Goal: Information Seeking & Learning: Learn about a topic

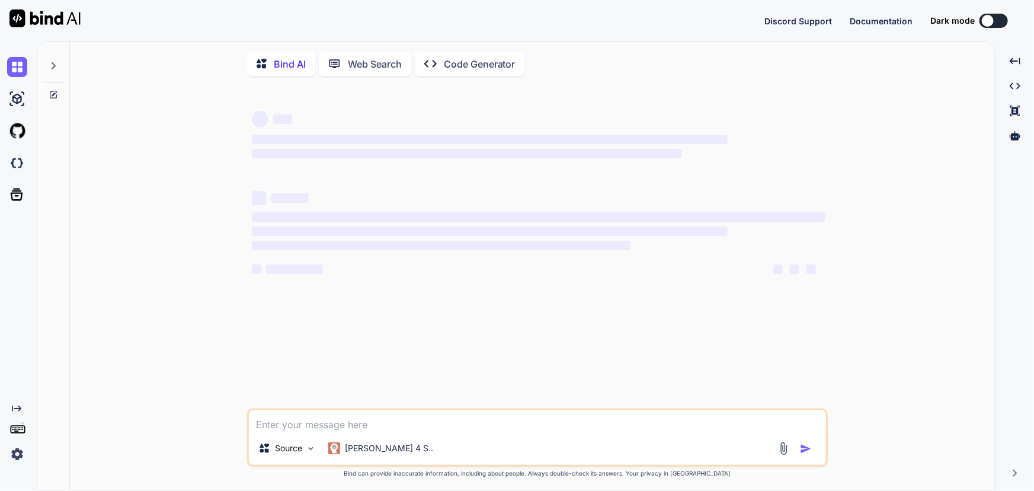
click at [381, 427] on textarea at bounding box center [537, 420] width 577 height 21
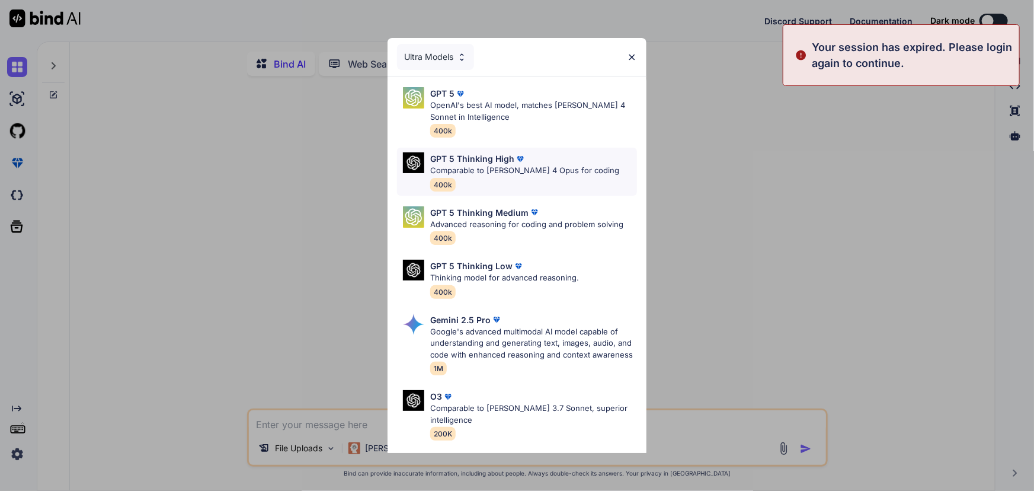
type textarea "x"
click at [481, 108] on p "OpenAI's best AI model, matches [PERSON_NAME] 4 Sonnet in Intelligence" at bounding box center [533, 111] width 206 height 23
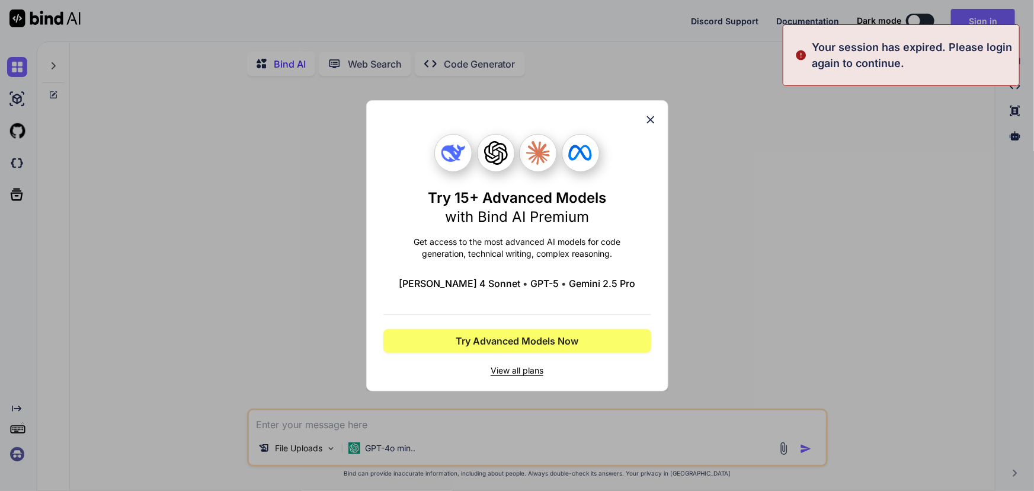
click at [644, 119] on icon at bounding box center [650, 119] width 13 height 13
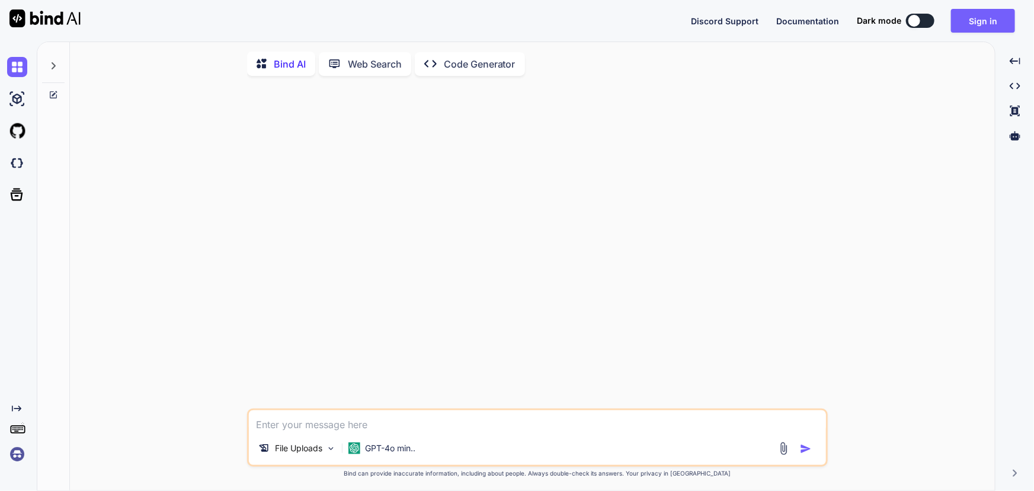
click at [9, 454] on img at bounding box center [17, 454] width 20 height 20
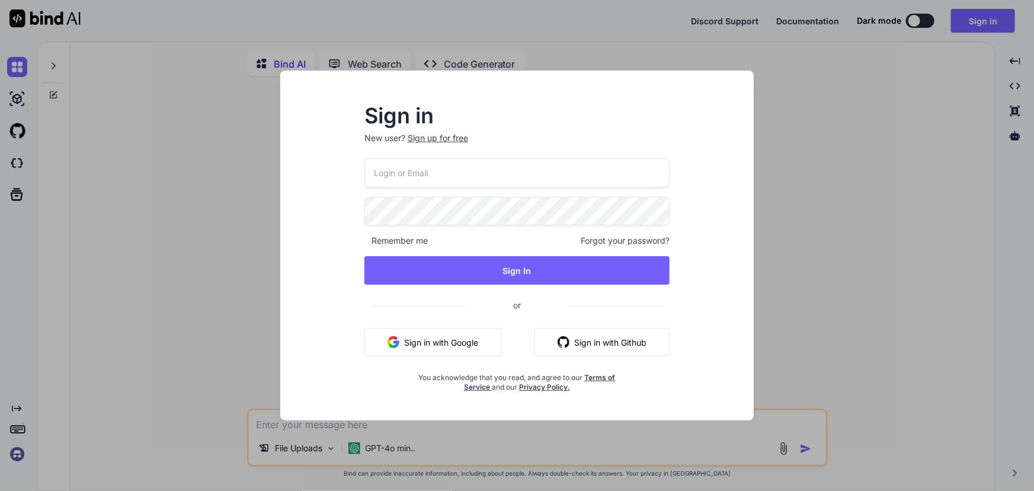
click at [447, 348] on button "Sign in with Google" at bounding box center [433, 342] width 137 height 28
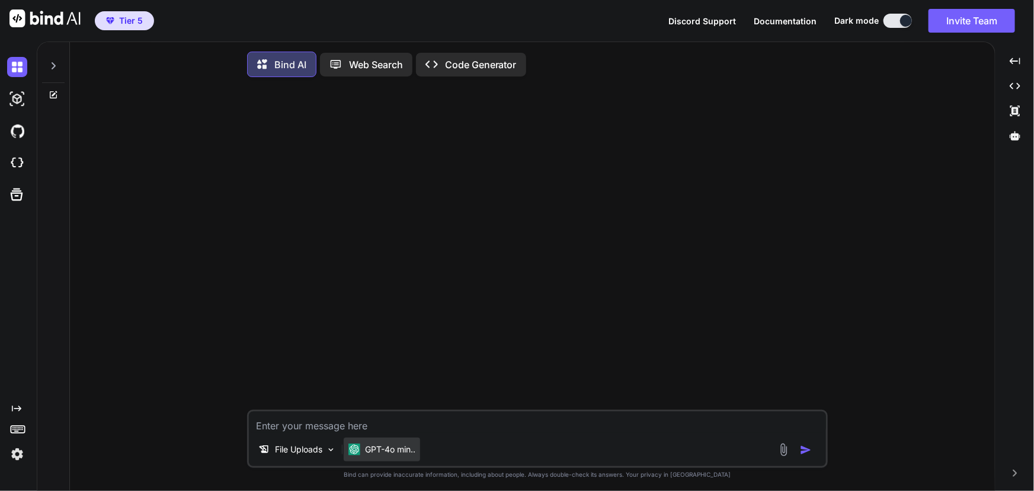
click at [380, 446] on p "GPT-4o min.." at bounding box center [390, 449] width 50 height 12
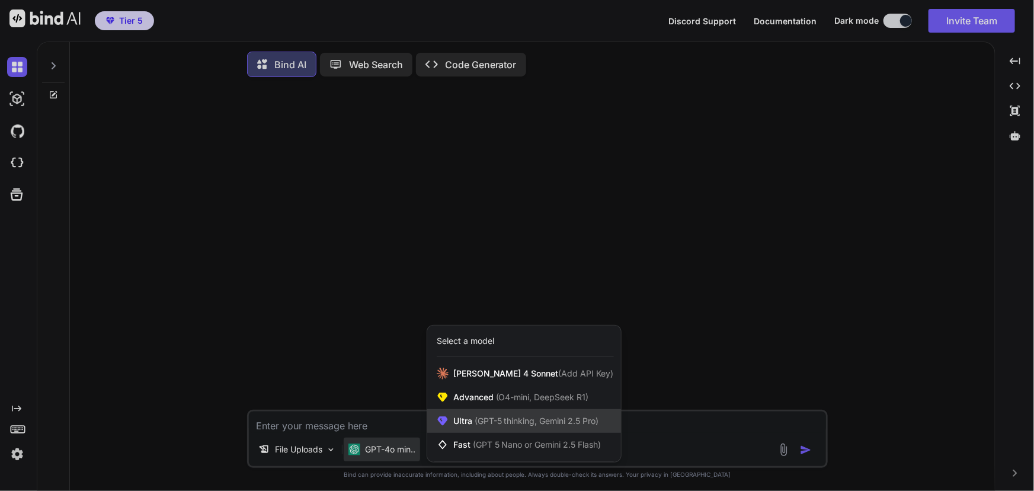
click at [475, 421] on span "(GPT-5 thinking, Gemini 2.5 Pro)" at bounding box center [535, 421] width 127 height 10
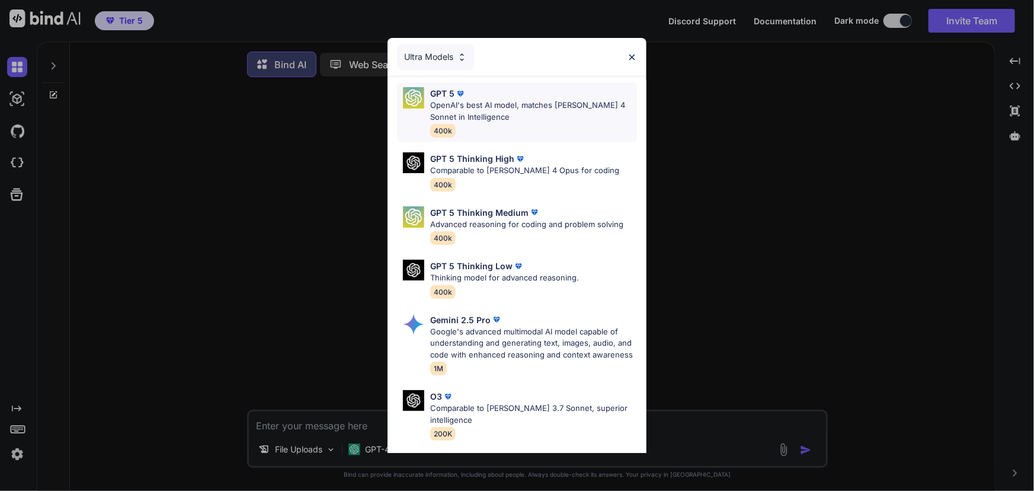
click at [502, 115] on p "OpenAI's best AI model, matches [PERSON_NAME] 4 Sonnet in Intelligence" at bounding box center [533, 111] width 206 height 23
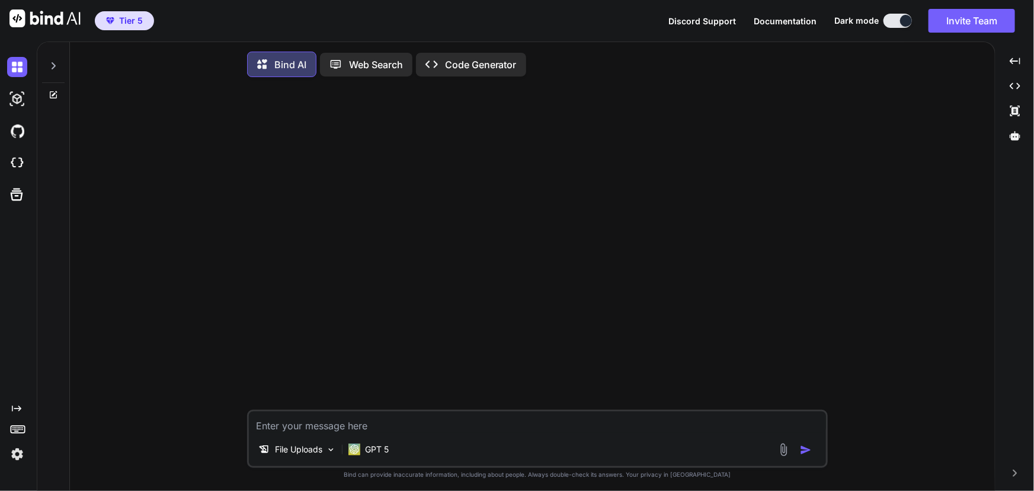
click at [390, 421] on textarea at bounding box center [537, 421] width 577 height 21
paste textarea "Unauthenticated Stored XSS via Avatar Block in WordPress Core < 6.5.2 (CVE-2024…"
type textarea "What does this mean? Unauthenticated Stored XSS via Avatar Block in WordPress C…"
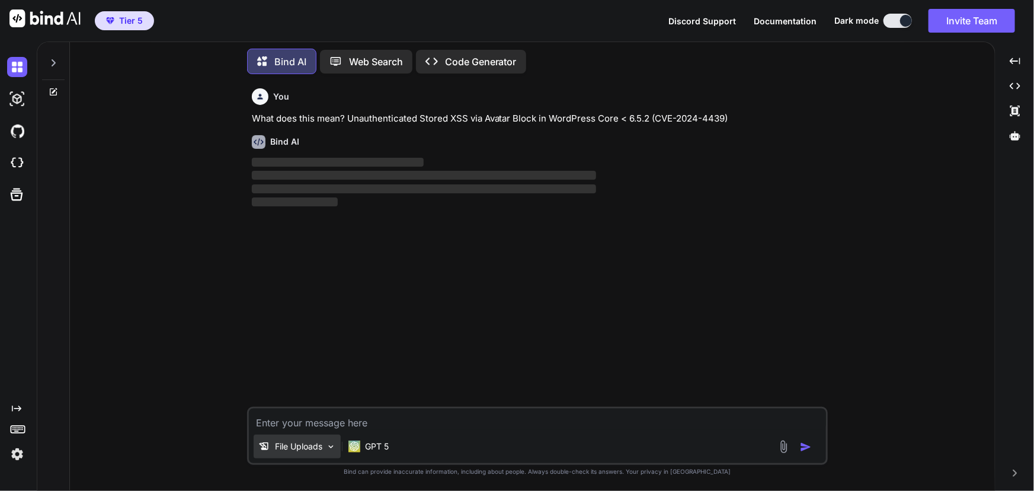
click at [296, 447] on p "File Uploads" at bounding box center [298, 446] width 47 height 12
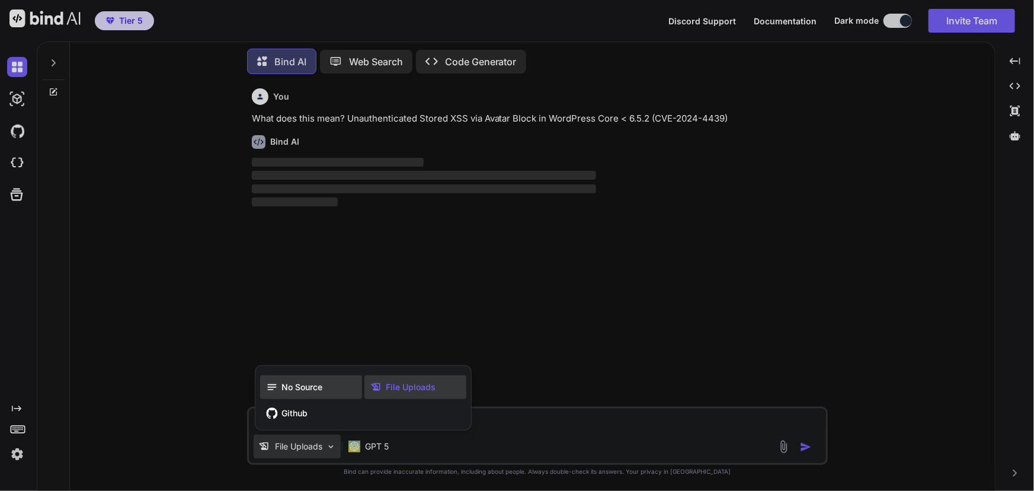
click at [299, 391] on span "No Source" at bounding box center [302, 387] width 41 height 12
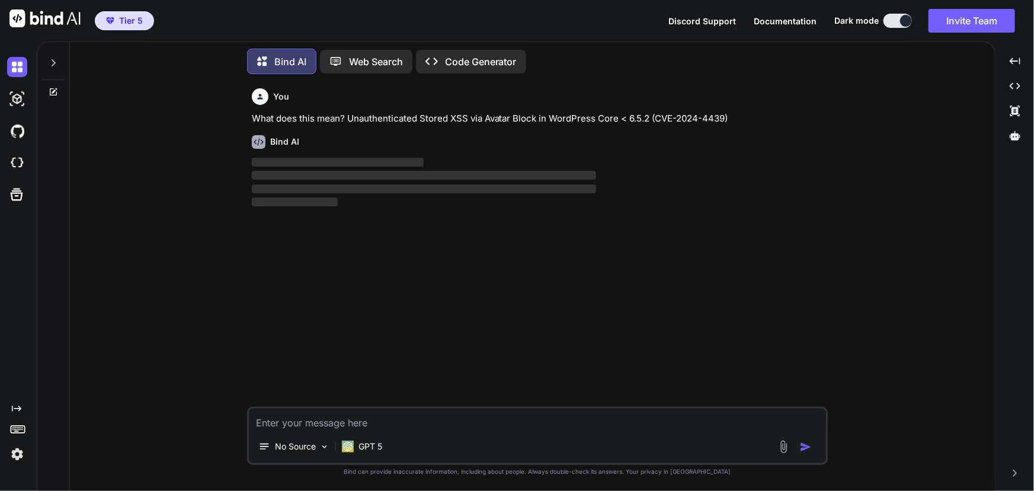
click at [225, 362] on div "You What does this mean? Unauthenticated Stored XSS via Avatar Block in WordPre…" at bounding box center [537, 287] width 916 height 407
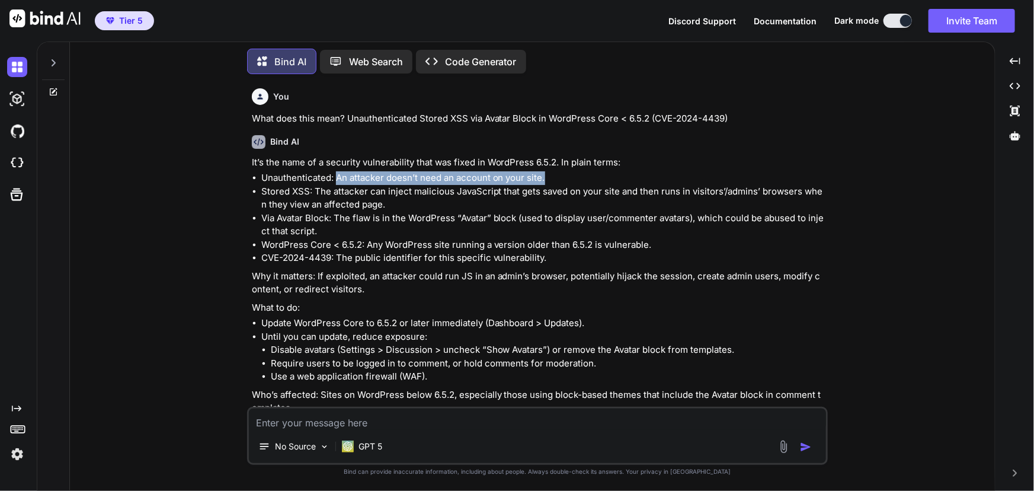
drag, startPoint x: 336, startPoint y: 177, endPoint x: 563, endPoint y: 176, distance: 227.0
click at [563, 176] on li "Unauthenticated: An attacker doesn’t need an account on your site." at bounding box center [543, 178] width 564 height 14
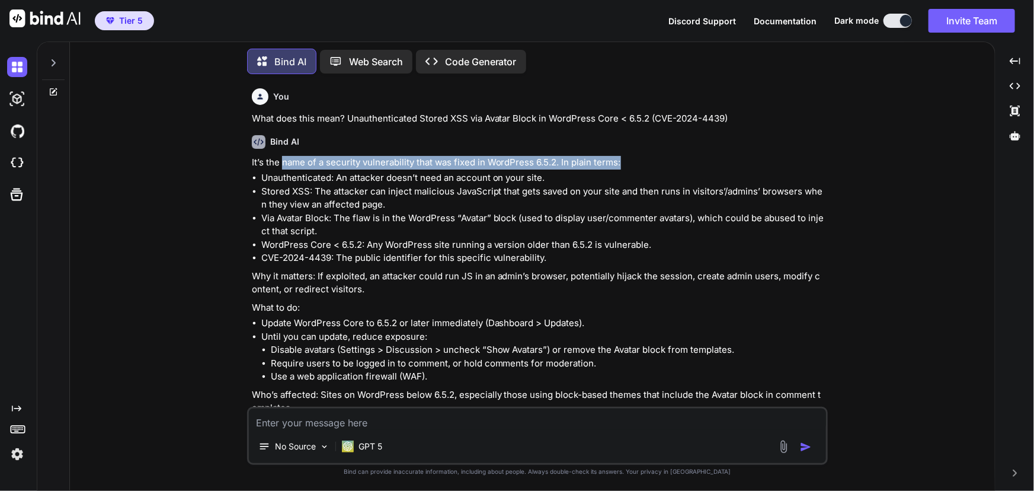
drag, startPoint x: 282, startPoint y: 161, endPoint x: 641, endPoint y: 159, distance: 359.2
click at [641, 159] on p "It’s the name of a security vulnerability that was fixed in WordPress 6.5.2. In…" at bounding box center [539, 163] width 574 height 14
click at [590, 164] on p "It’s the name of a security vulnerability that was fixed in WordPress 6.5.2. In…" at bounding box center [539, 163] width 574 height 14
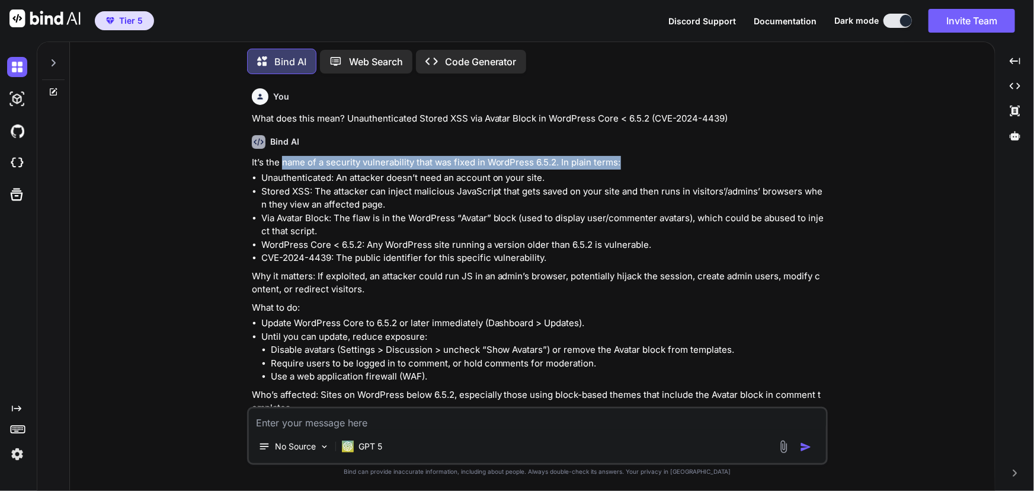
click at [504, 159] on p "It’s the name of a security vulnerability that was fixed in WordPress 6.5.2. In…" at bounding box center [539, 163] width 574 height 14
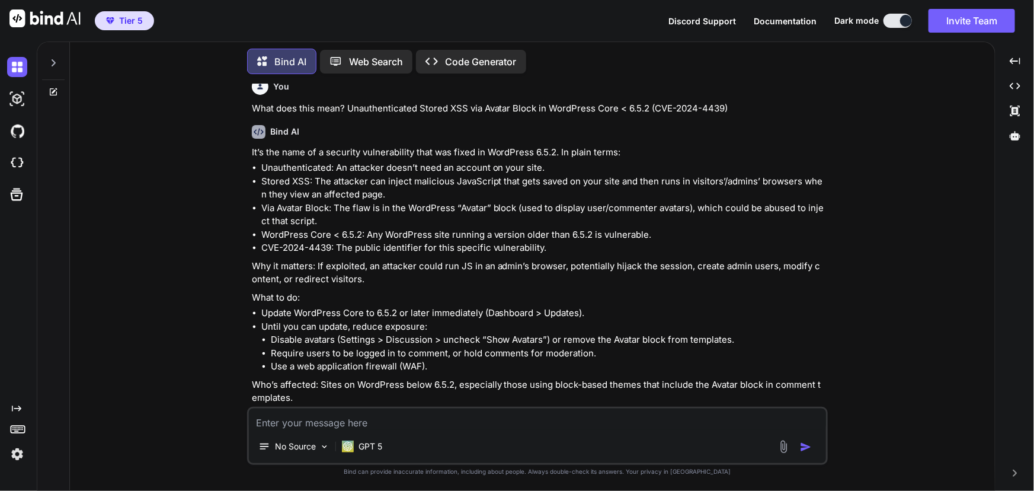
scroll to position [28, 0]
